Goal: Go to known website: Access a specific website the user already knows

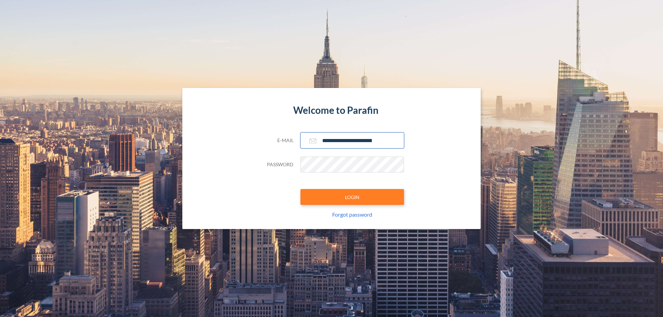
type input "**********"
click at [352, 197] on button "LOGIN" at bounding box center [352, 197] width 104 height 16
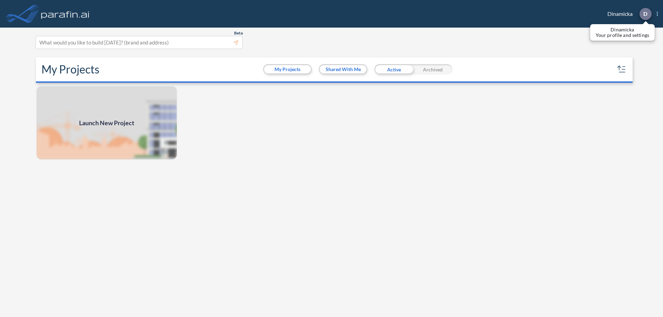
click at [645, 14] on p "D" at bounding box center [645, 14] width 4 height 6
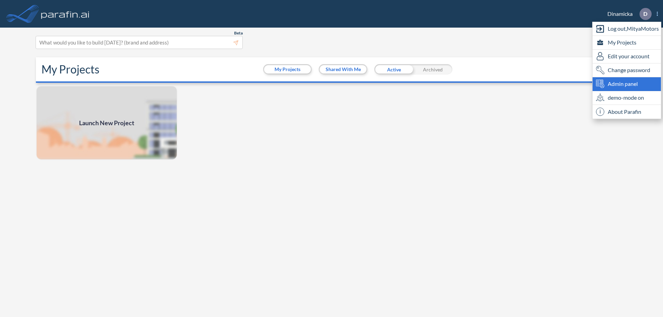
click at [627, 84] on span "Admin panel" at bounding box center [623, 84] width 30 height 8
